Goal: Information Seeking & Learning: Learn about a topic

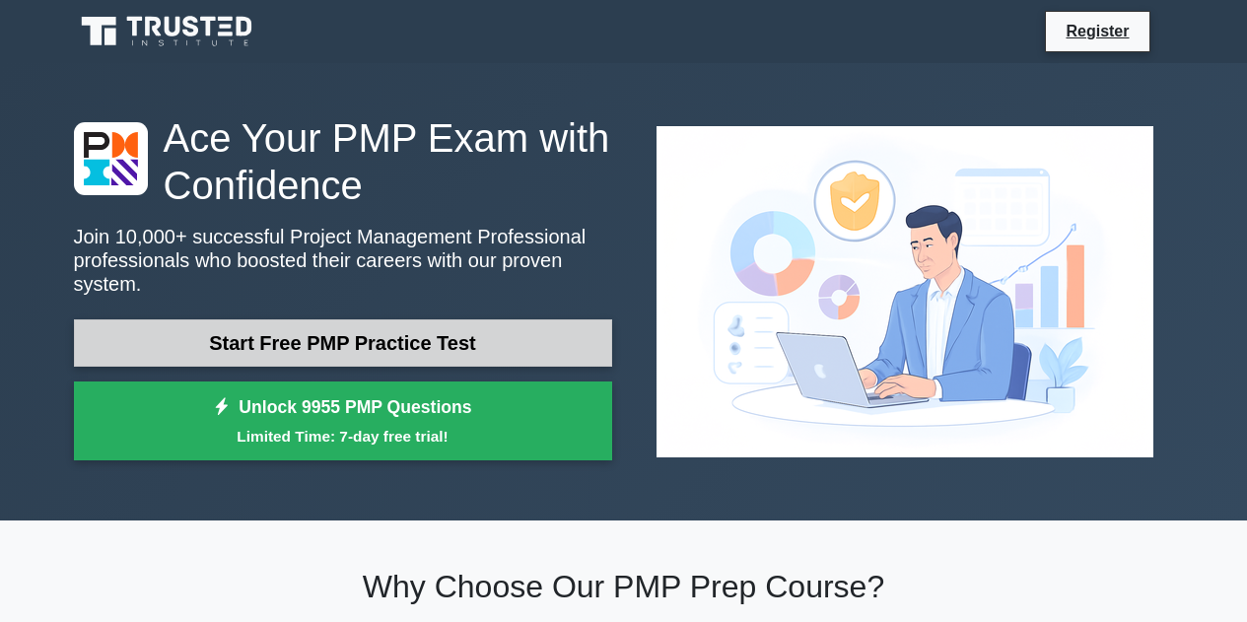
click at [290, 347] on link "Start Free PMP Practice Test" at bounding box center [343, 342] width 538 height 47
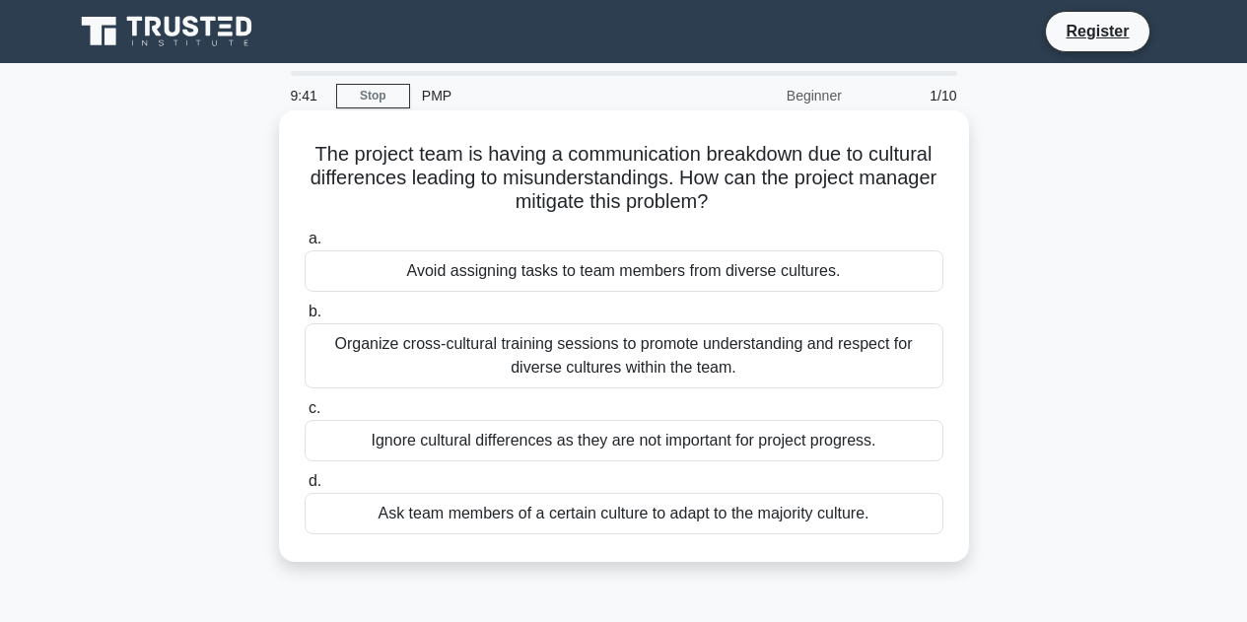
click at [708, 346] on div "Organize cross-cultural training sessions to promote understanding and respect …" at bounding box center [623, 355] width 639 height 65
click at [304, 318] on input "b. Organize cross-cultural training sessions to promote understanding and respe…" at bounding box center [304, 311] width 0 height 13
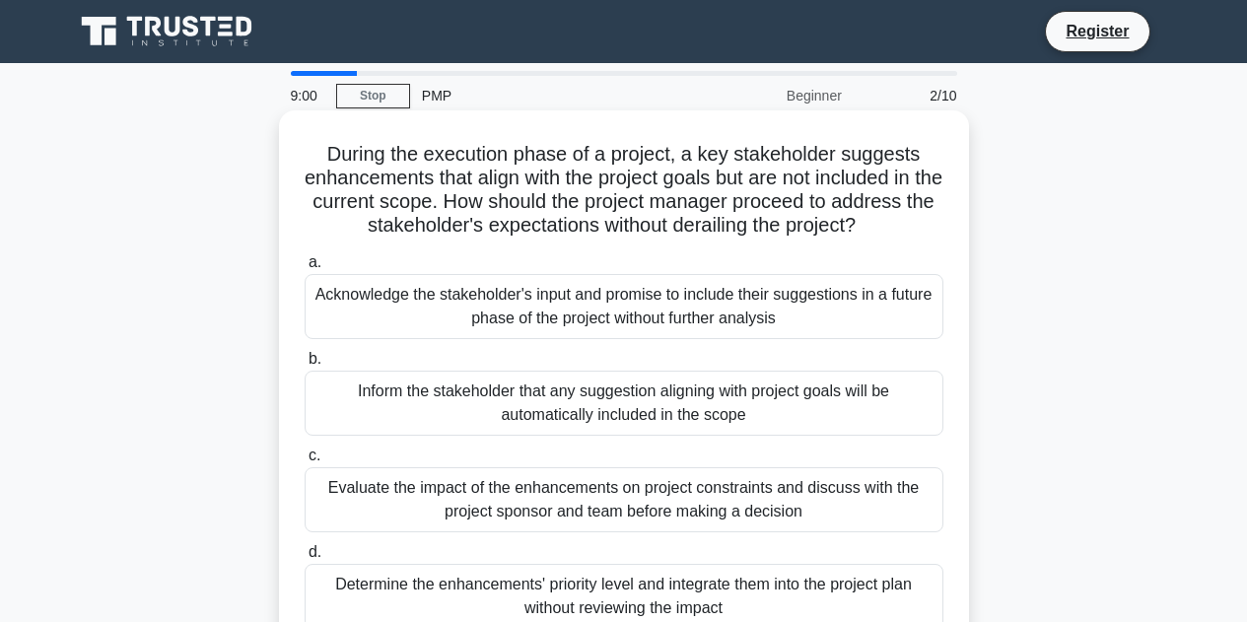
click at [620, 500] on div "Evaluate the impact of the enhancements on project constraints and discuss with…" at bounding box center [623, 499] width 639 height 65
click at [304, 462] on input "c. Evaluate the impact of the enhancements on project constraints and discuss w…" at bounding box center [304, 455] width 0 height 13
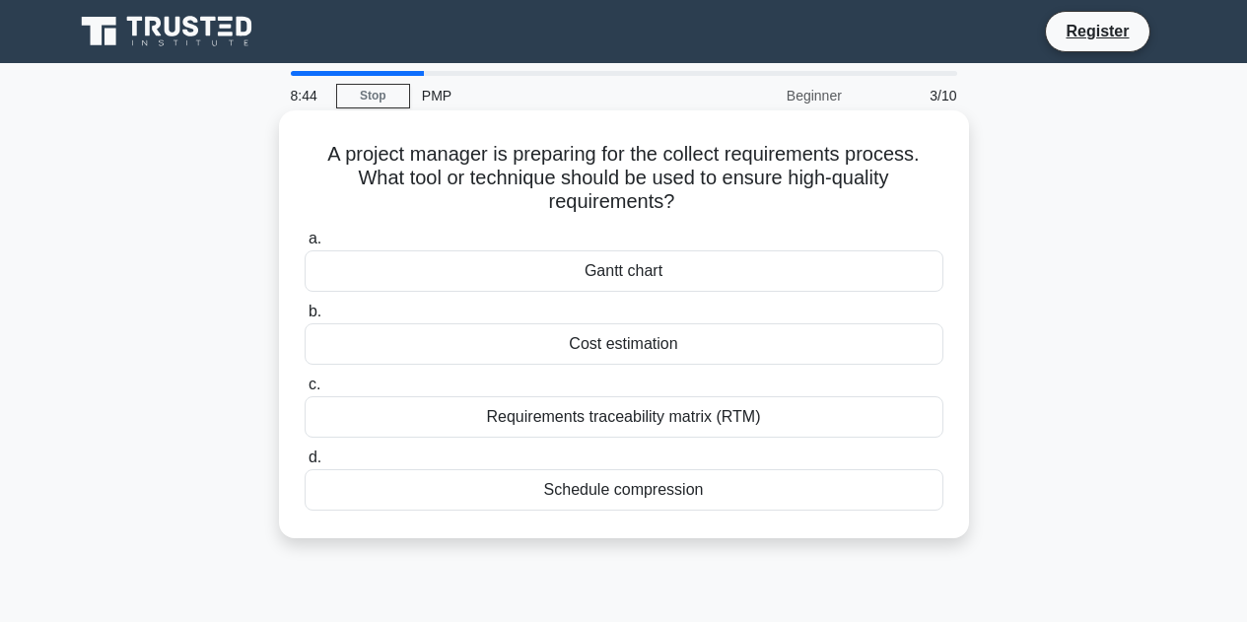
click at [567, 421] on div "Requirements traceability matrix (RTM)" at bounding box center [623, 416] width 639 height 41
click at [304, 391] on input "c. Requirements traceability matrix (RTM)" at bounding box center [304, 384] width 0 height 13
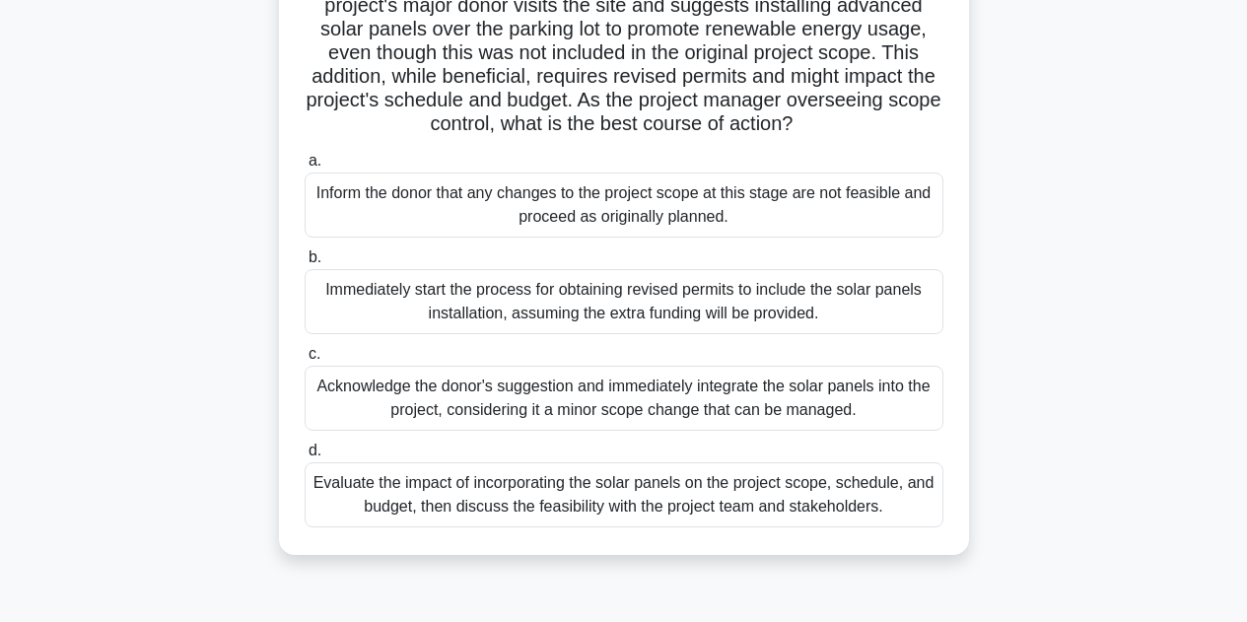
scroll to position [180, 0]
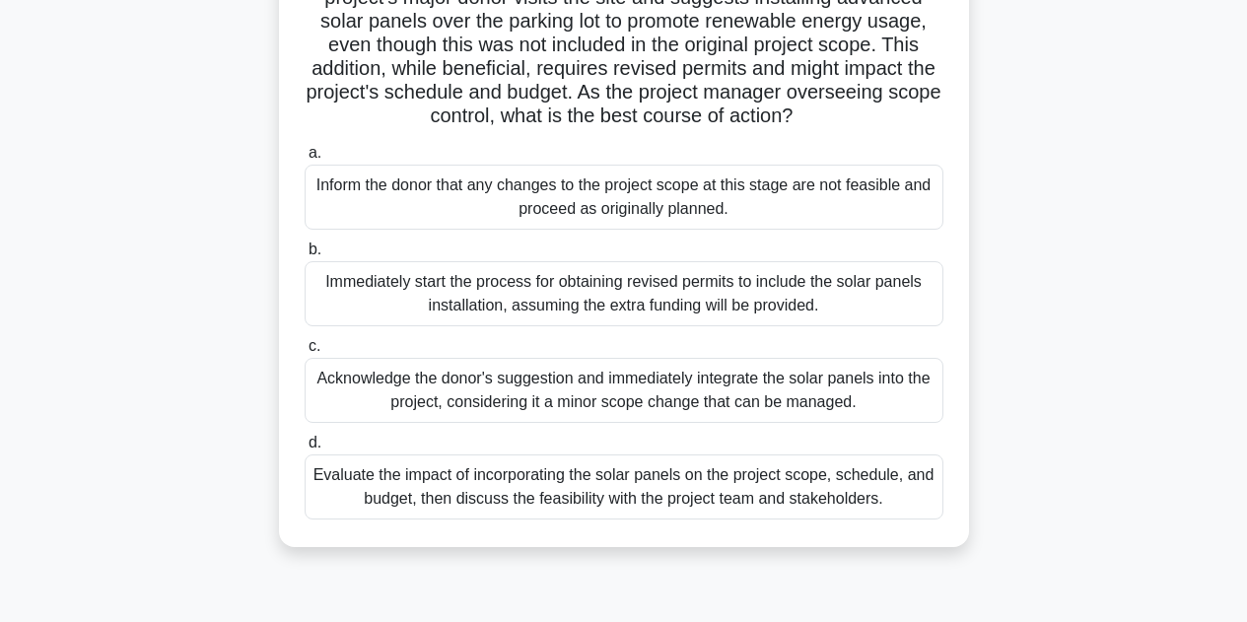
click at [607, 519] on div "Evaluate the impact of incorporating the solar panels on the project scope, sch…" at bounding box center [623, 486] width 639 height 65
click at [304, 449] on input "d. Evaluate the impact of incorporating the solar panels on the project scope, …" at bounding box center [304, 443] width 0 height 13
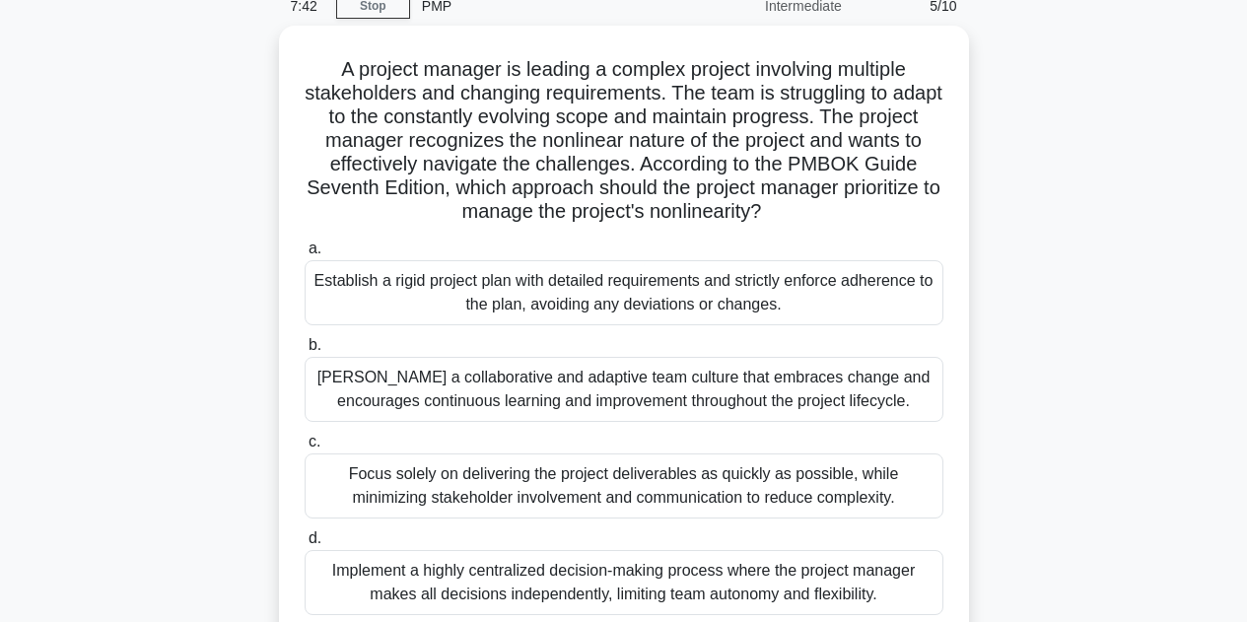
scroll to position [91, 0]
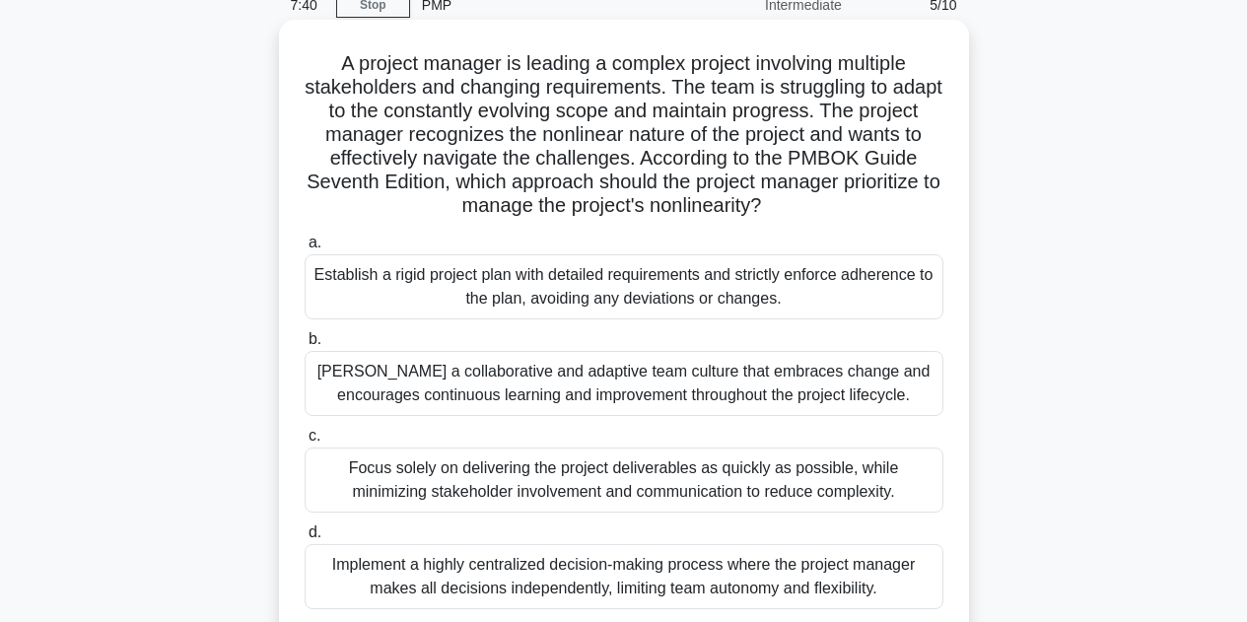
click at [774, 385] on div "[PERSON_NAME] a collaborative and adaptive team culture that embraces change an…" at bounding box center [623, 383] width 639 height 65
click at [304, 346] on input "[PERSON_NAME] a collaborative and adaptive team culture that embraces change an…" at bounding box center [304, 339] width 0 height 13
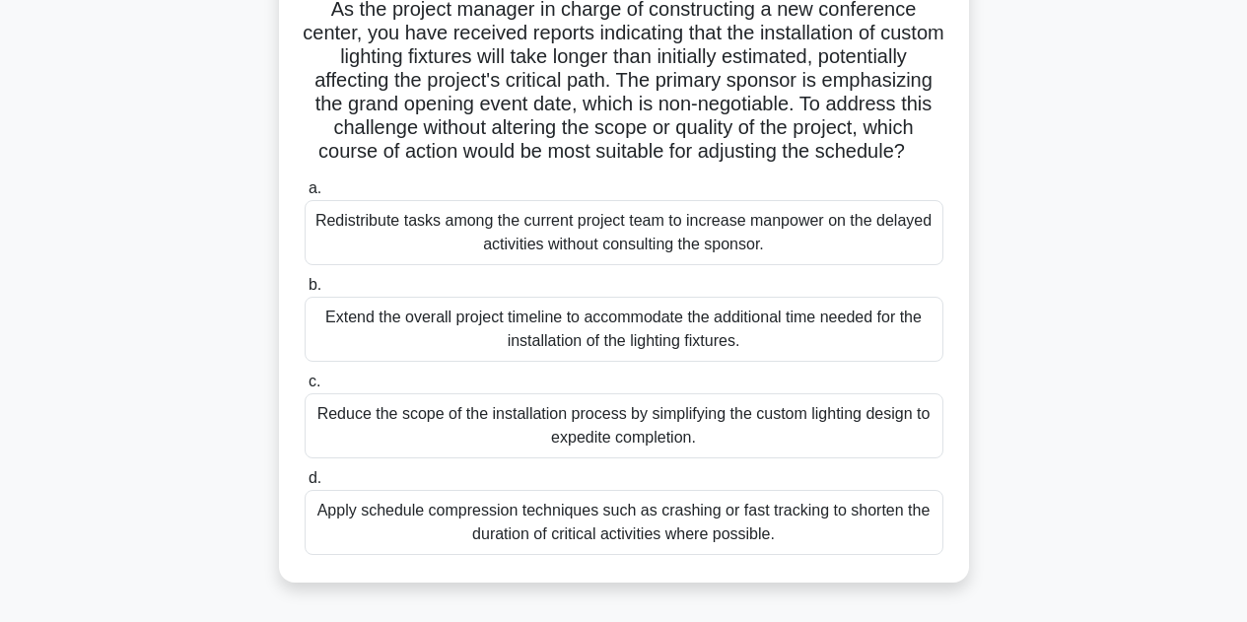
scroll to position [149, 0]
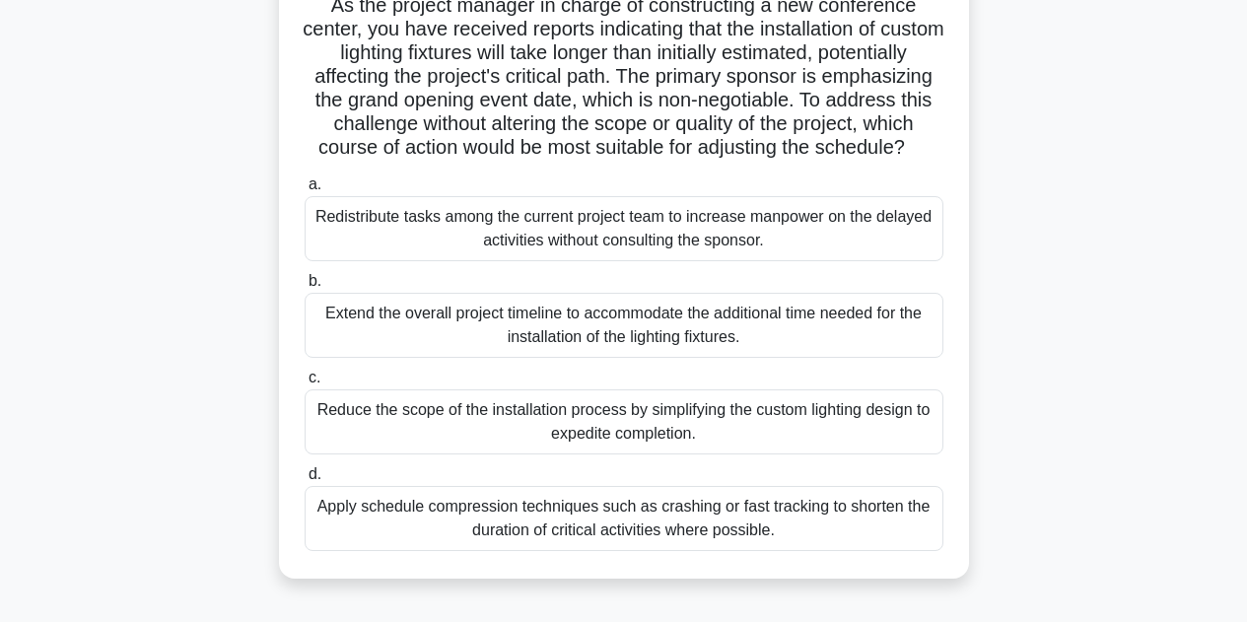
click at [726, 549] on div "Apply schedule compression techniques such as crashing or fast tracking to shor…" at bounding box center [623, 518] width 639 height 65
click at [304, 481] on input "d. Apply schedule compression techniques such as crashing or fast tracking to s…" at bounding box center [304, 474] width 0 height 13
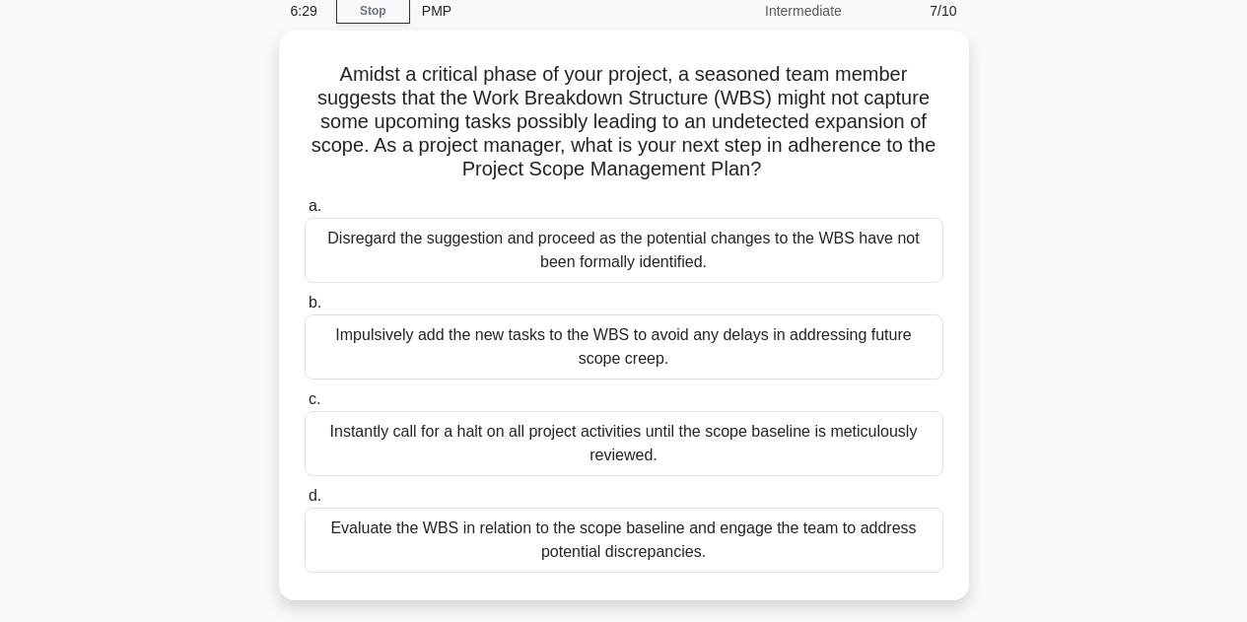
scroll to position [86, 0]
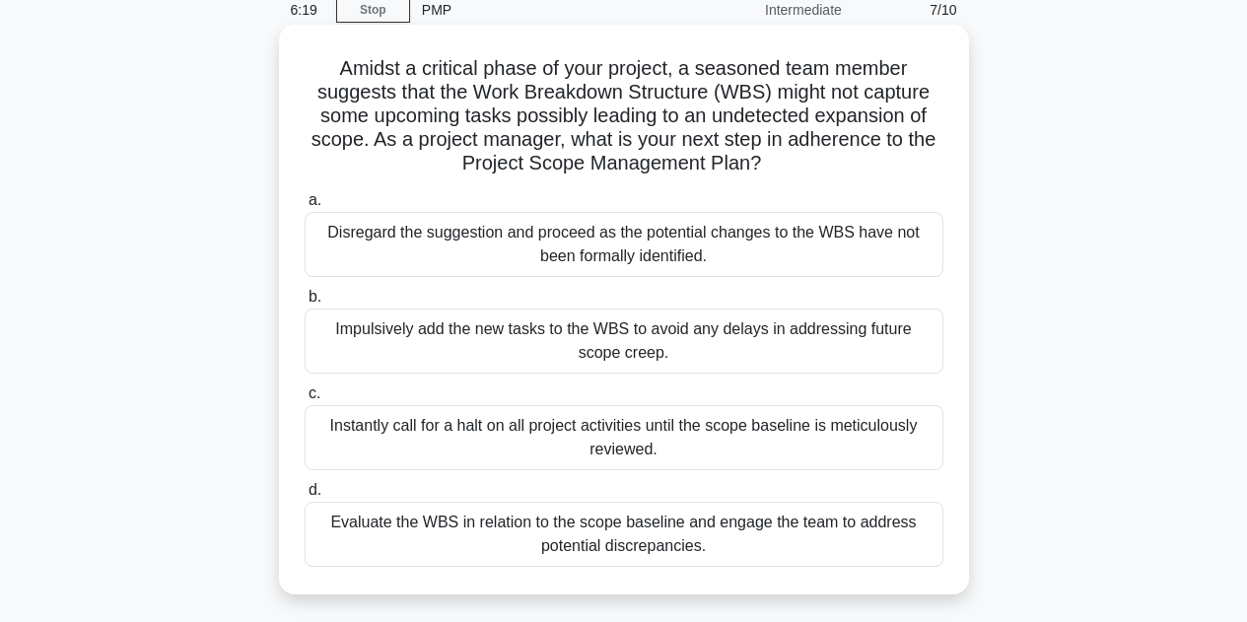
click at [666, 529] on div "Evaluate the WBS in relation to the scope baseline and engage the team to addre…" at bounding box center [623, 534] width 639 height 65
click at [304, 497] on input "d. Evaluate the WBS in relation to the scope baseline and engage the team to ad…" at bounding box center [304, 490] width 0 height 13
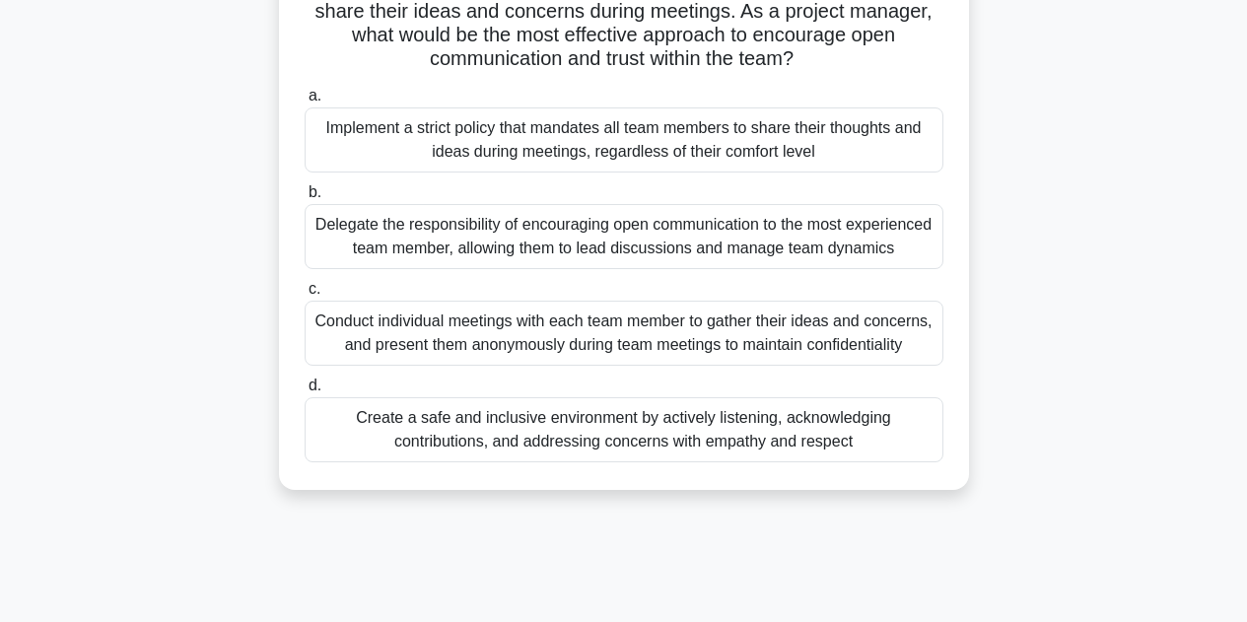
scroll to position [179, 0]
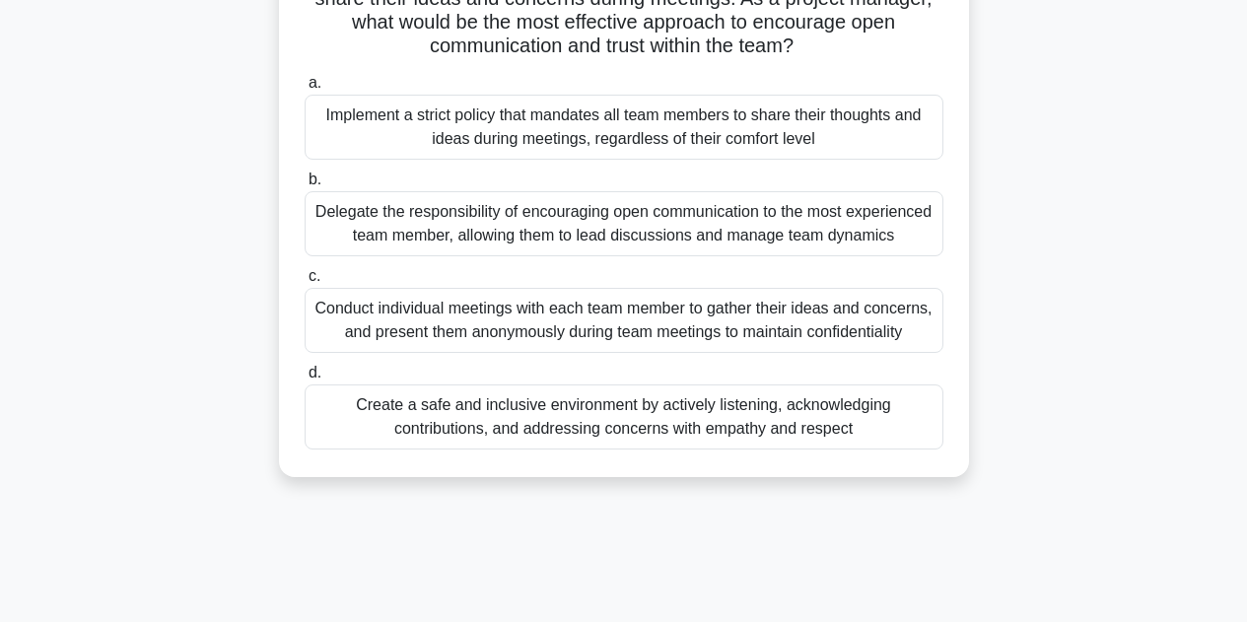
click at [760, 433] on div "Create a safe and inclusive environment by actively listening, acknowledging co…" at bounding box center [623, 416] width 639 height 65
click at [304, 379] on input "d. Create a safe and inclusive environment by actively listening, acknowledging…" at bounding box center [304, 373] width 0 height 13
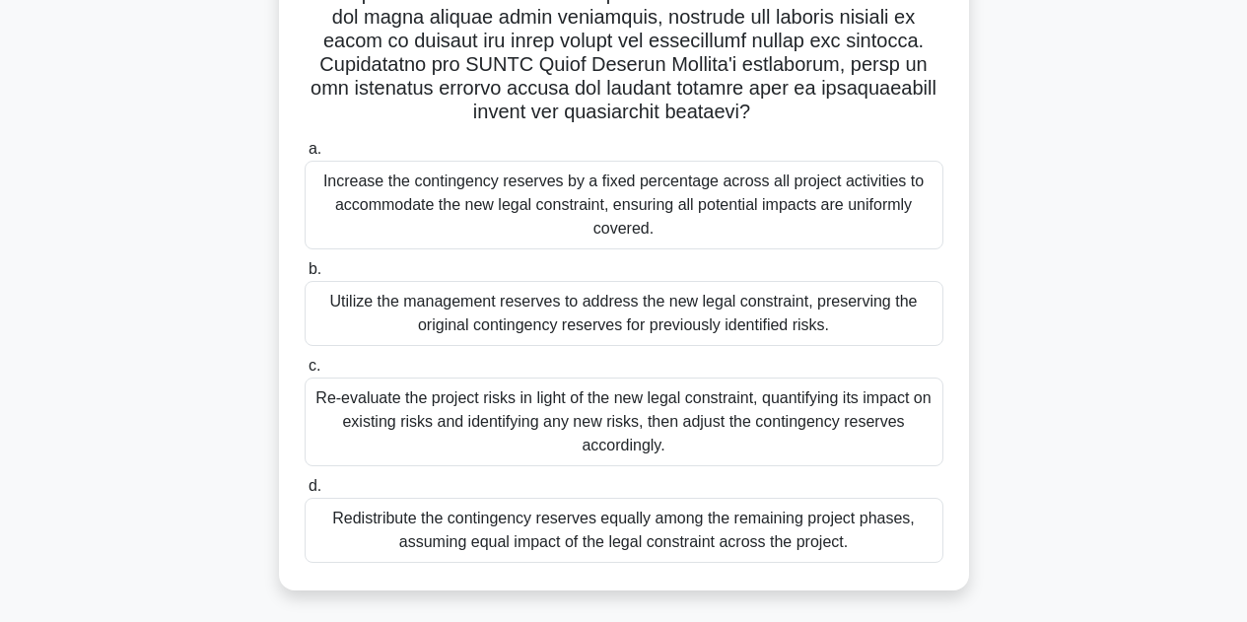
scroll to position [498, 0]
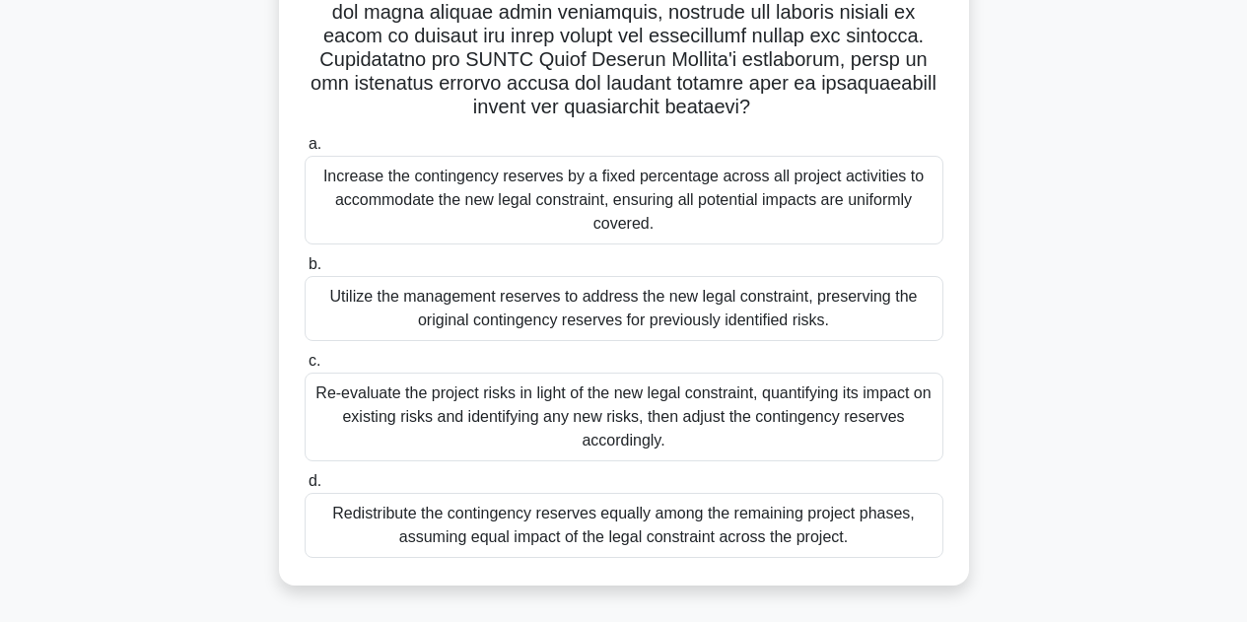
click at [790, 399] on div "Re-evaluate the project risks in light of the new legal constraint, quantifying…" at bounding box center [623, 416] width 639 height 89
click at [304, 368] on input "c. Re-evaluate the project risks in light of the new legal constraint, quantify…" at bounding box center [304, 361] width 0 height 13
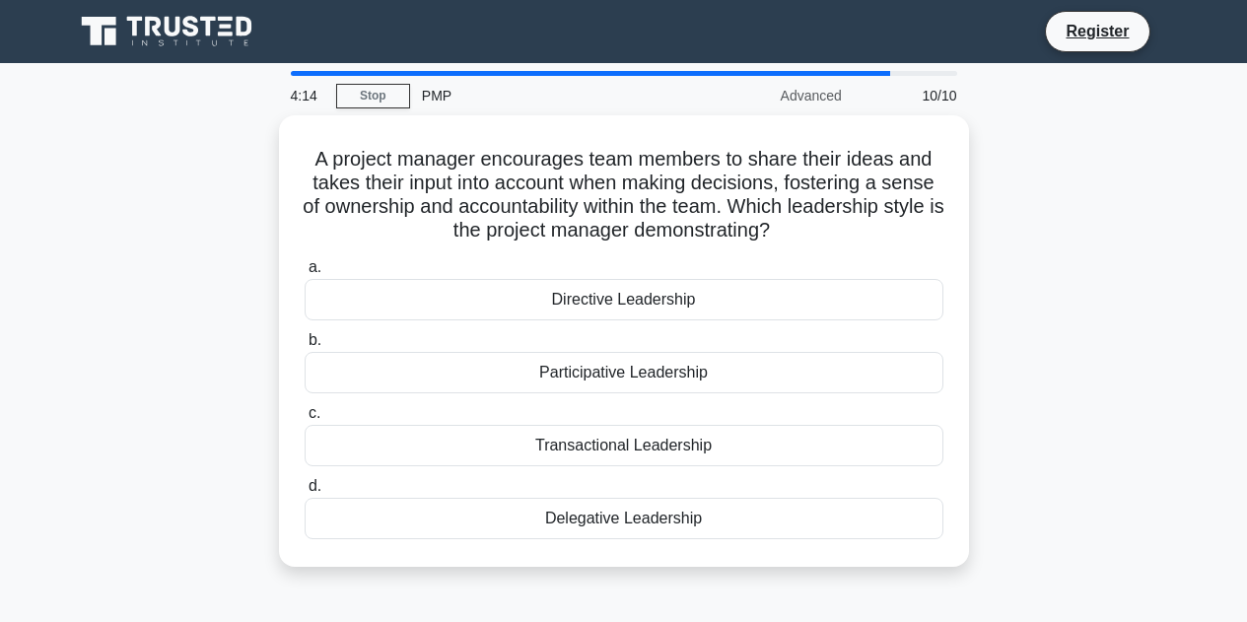
scroll to position [0, 0]
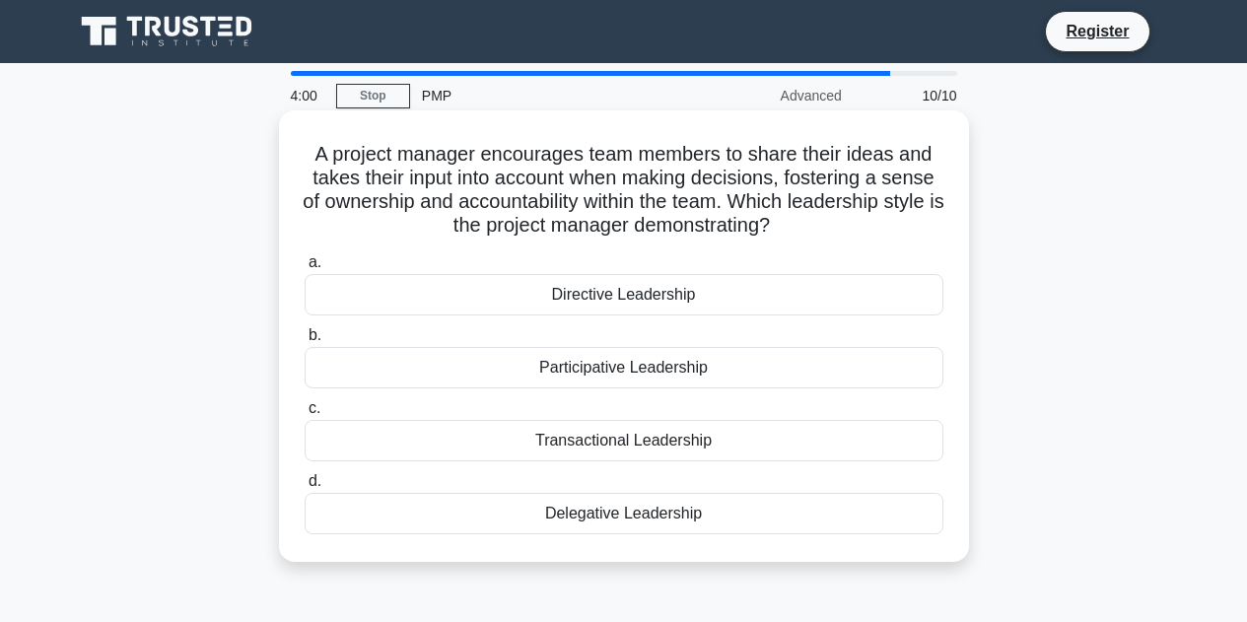
click at [690, 370] on div "Participative Leadership" at bounding box center [623, 367] width 639 height 41
click at [304, 342] on input "b. Participative Leadership" at bounding box center [304, 335] width 0 height 13
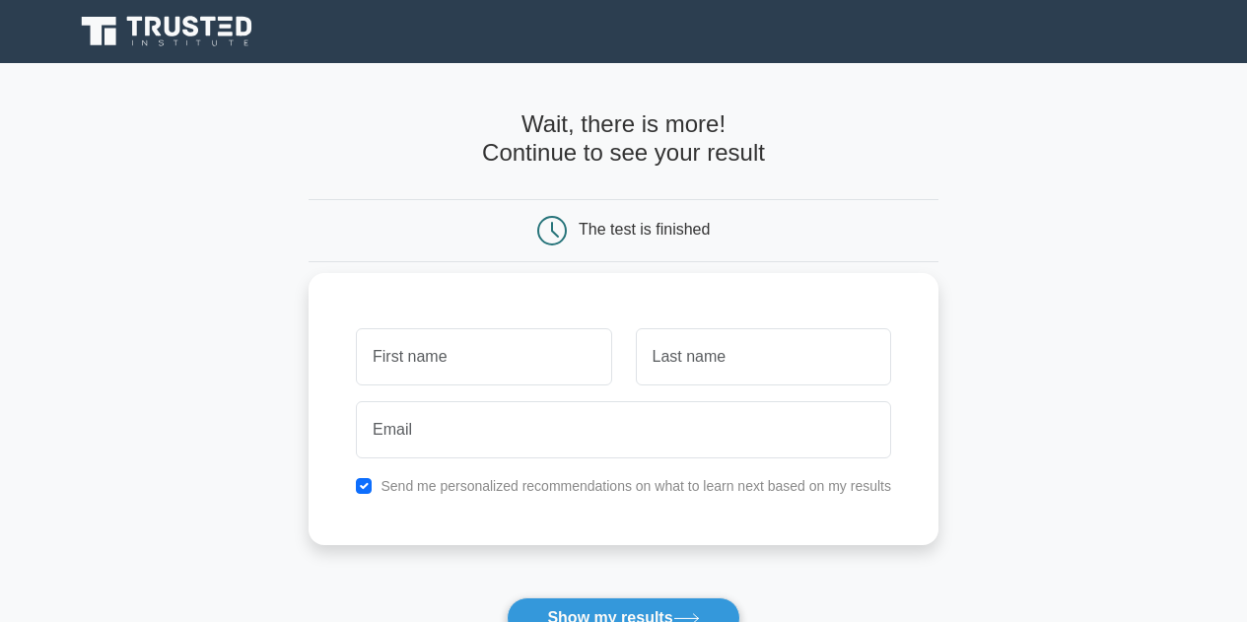
click at [494, 359] on input "text" at bounding box center [483, 356] width 255 height 57
type input "Kathleen"
click at [662, 365] on input "text" at bounding box center [763, 356] width 255 height 57
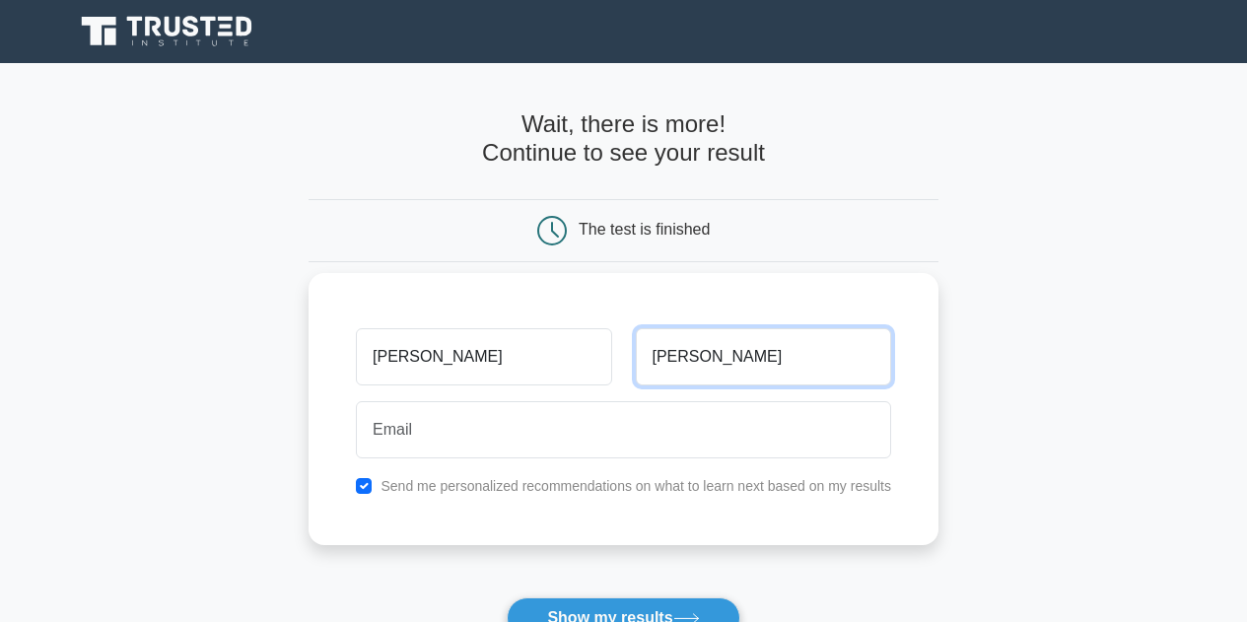
type input "Jacobson"
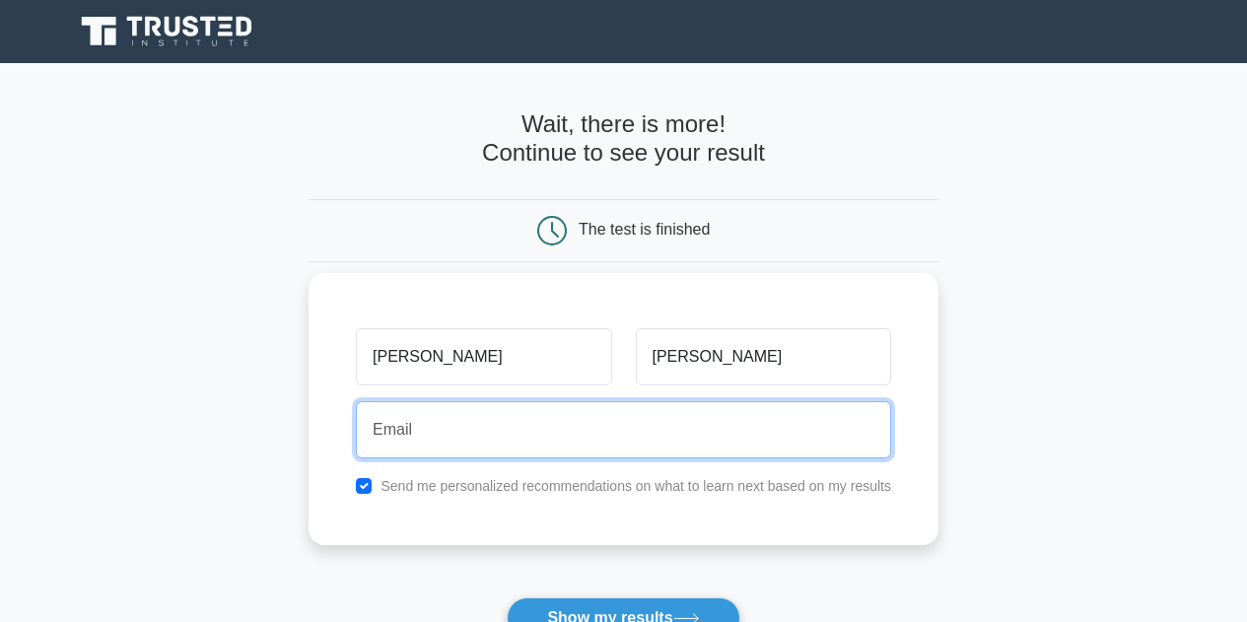
click at [641, 421] on input "email" at bounding box center [623, 429] width 535 height 57
type input "kjacobson@cdcfoundation.org"
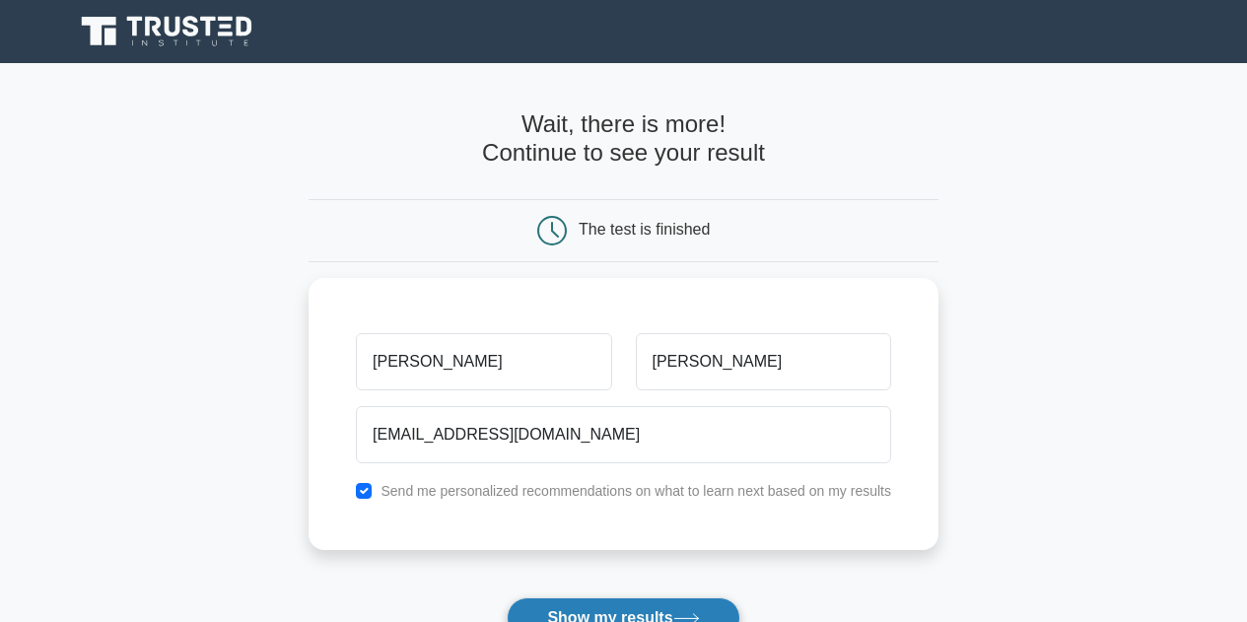
click at [606, 609] on button "Show my results" at bounding box center [623, 617] width 233 height 41
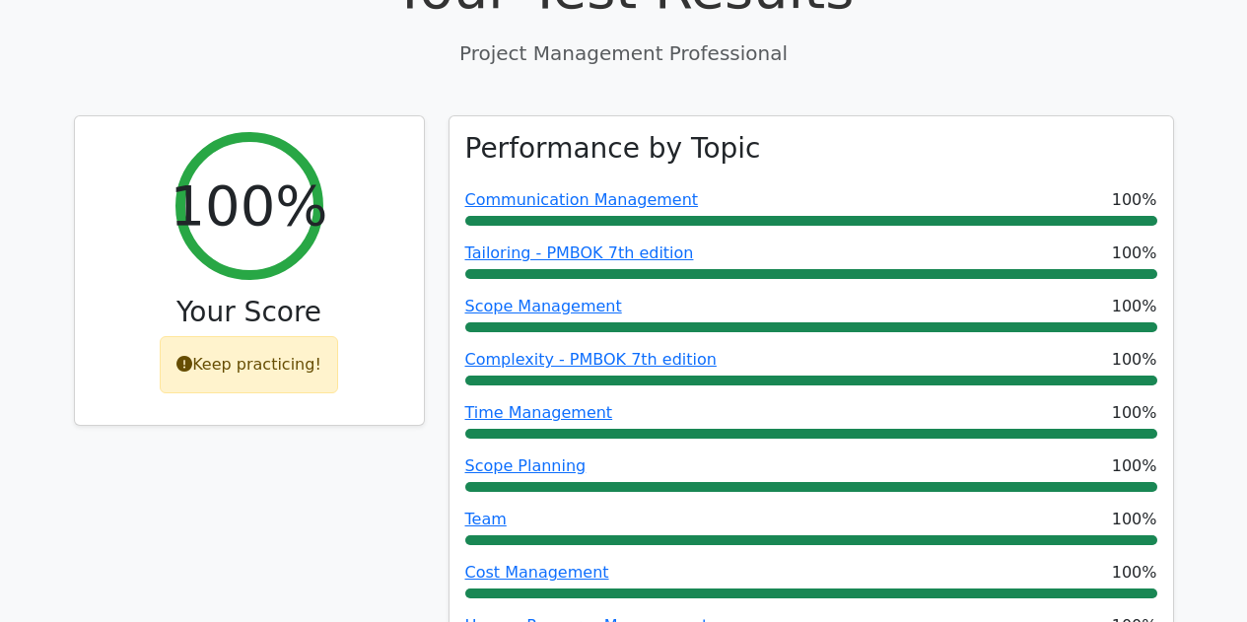
scroll to position [496, 0]
